Goal: Information Seeking & Learning: Learn about a topic

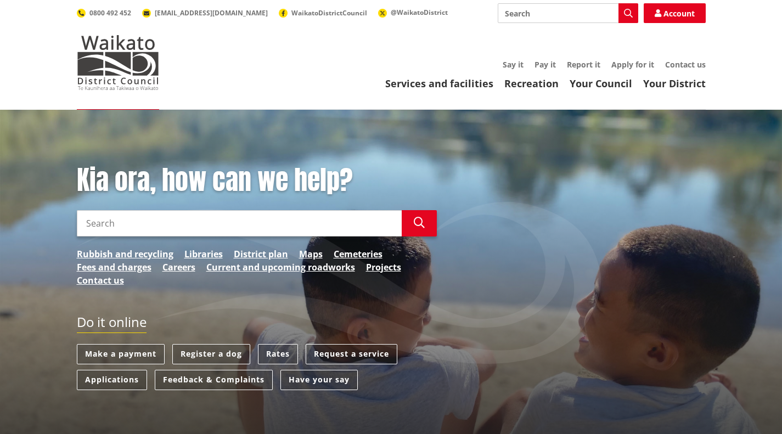
drag, startPoint x: 139, startPoint y: 0, endPoint x: 398, endPoint y: 24, distance: 260.6
click at [380, 56] on div "Toggle search Toggle navigation Services and facilities Recreation Your Council…" at bounding box center [391, 46] width 645 height 87
click at [143, 223] on input "Search" at bounding box center [239, 223] width 325 height 26
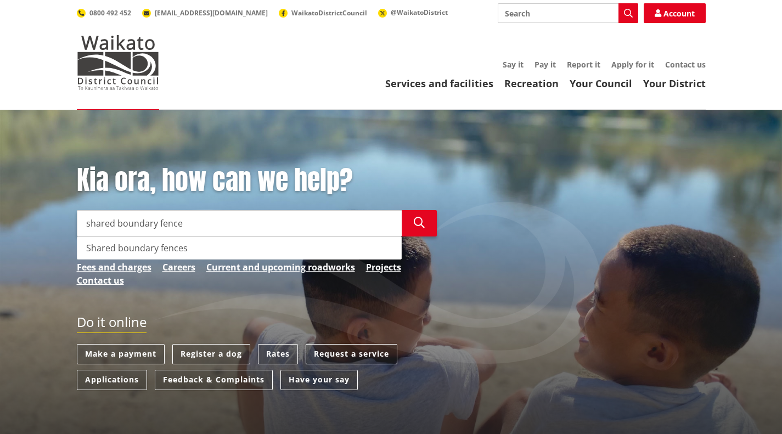
drag, startPoint x: 141, startPoint y: 256, endPoint x: 139, endPoint y: 250, distance: 6.9
click at [139, 249] on div "Shared boundary fences" at bounding box center [239, 248] width 324 height 22
type input "Shared boundary fences"
click at [419, 221] on icon "button" at bounding box center [419, 222] width 11 height 11
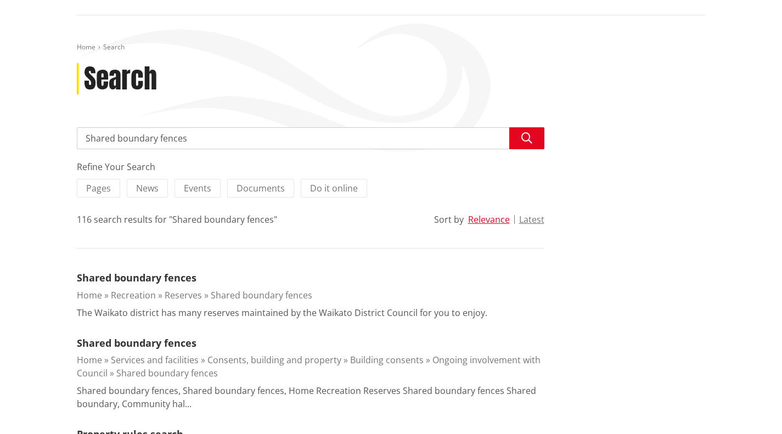
scroll to position [108, 0]
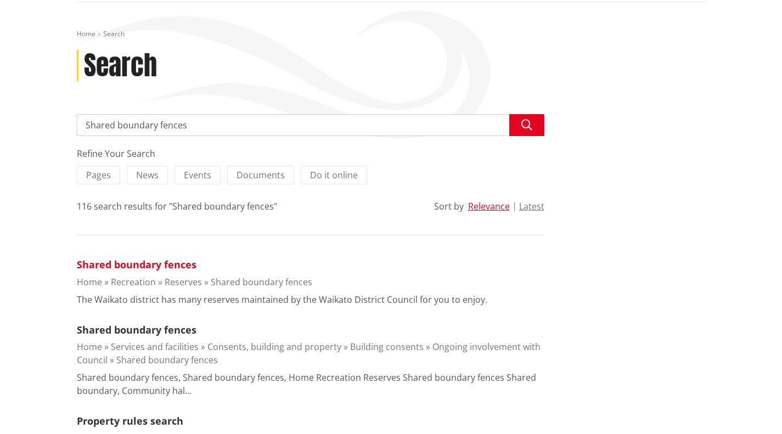
click at [165, 267] on link "Shared boundary fences" at bounding box center [137, 264] width 120 height 13
